Goal: Information Seeking & Learning: Check status

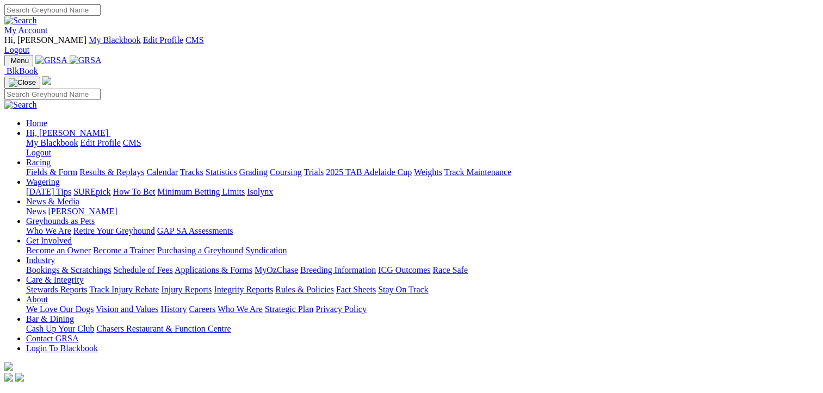
click at [143, 168] on link "Results & Replays" at bounding box center [111, 172] width 65 height 9
